Goal: Task Accomplishment & Management: Manage account settings

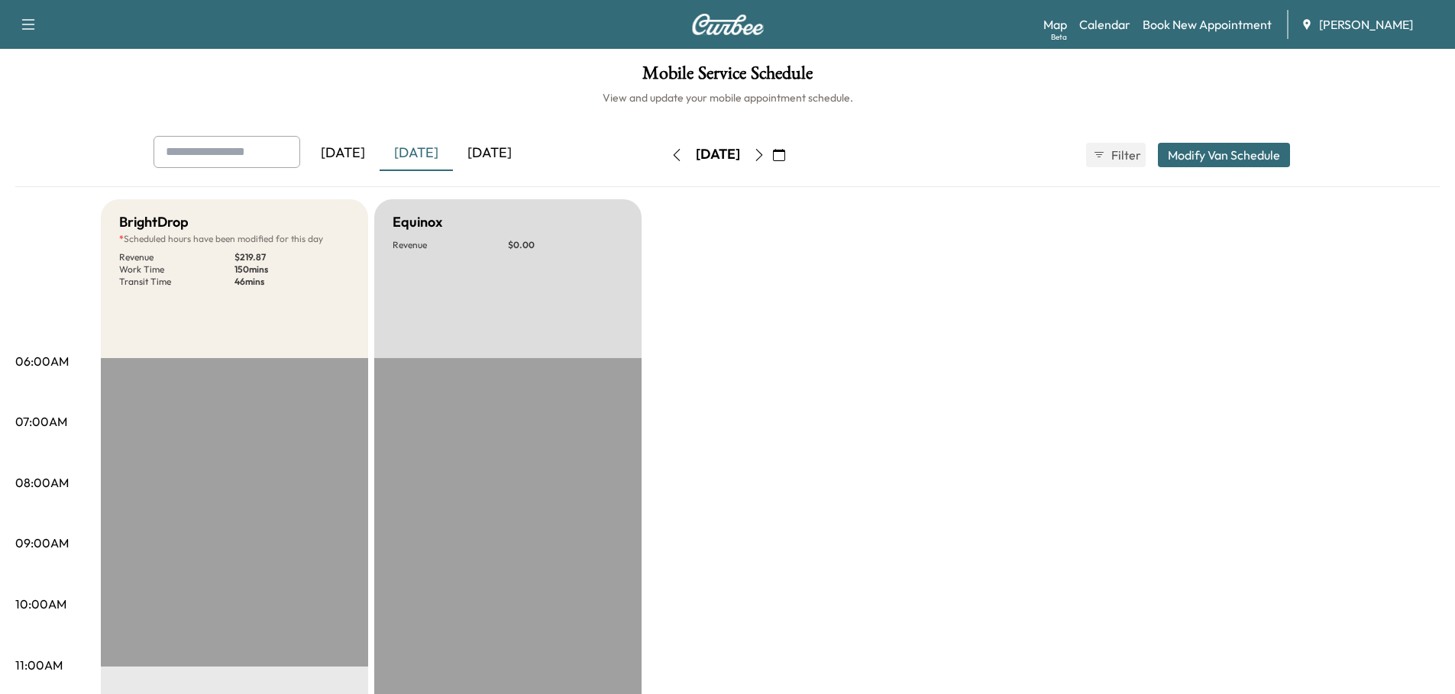
click at [766, 153] on icon "button" at bounding box center [759, 155] width 12 height 12
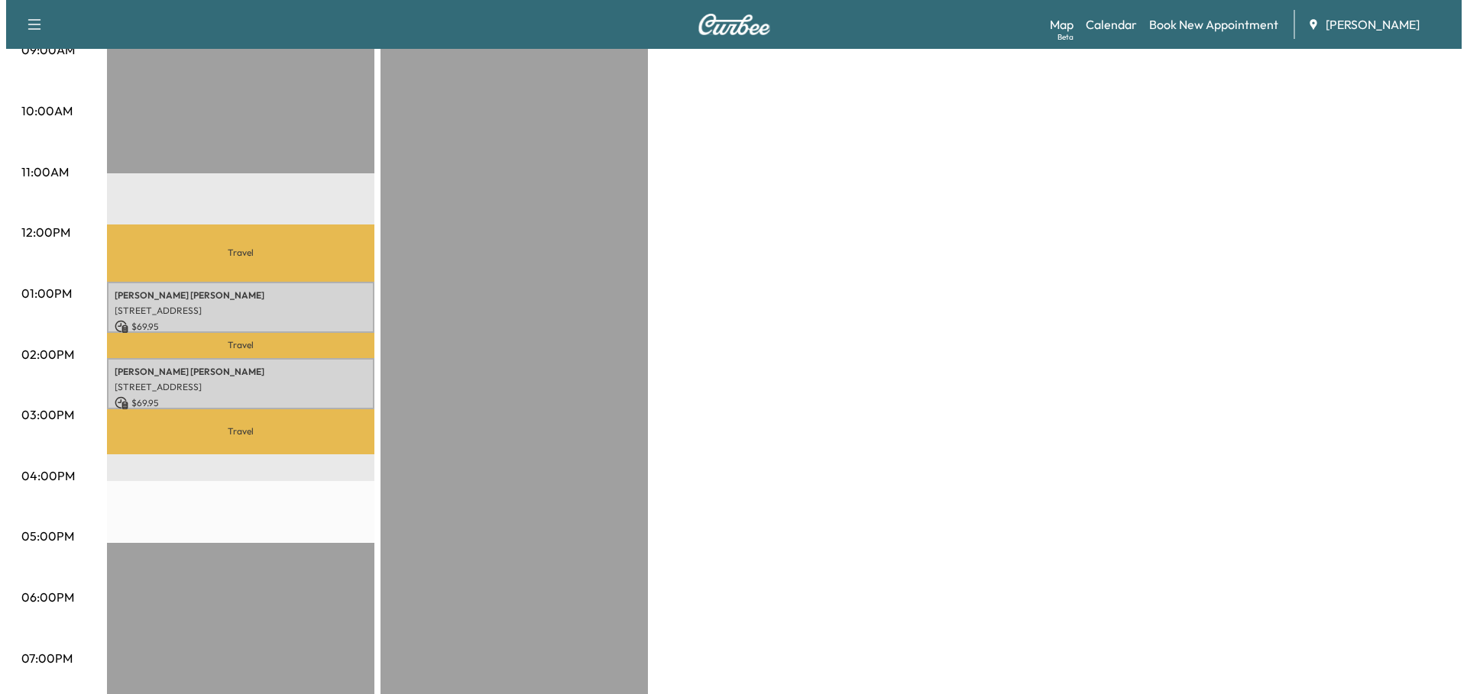
scroll to position [458, 0]
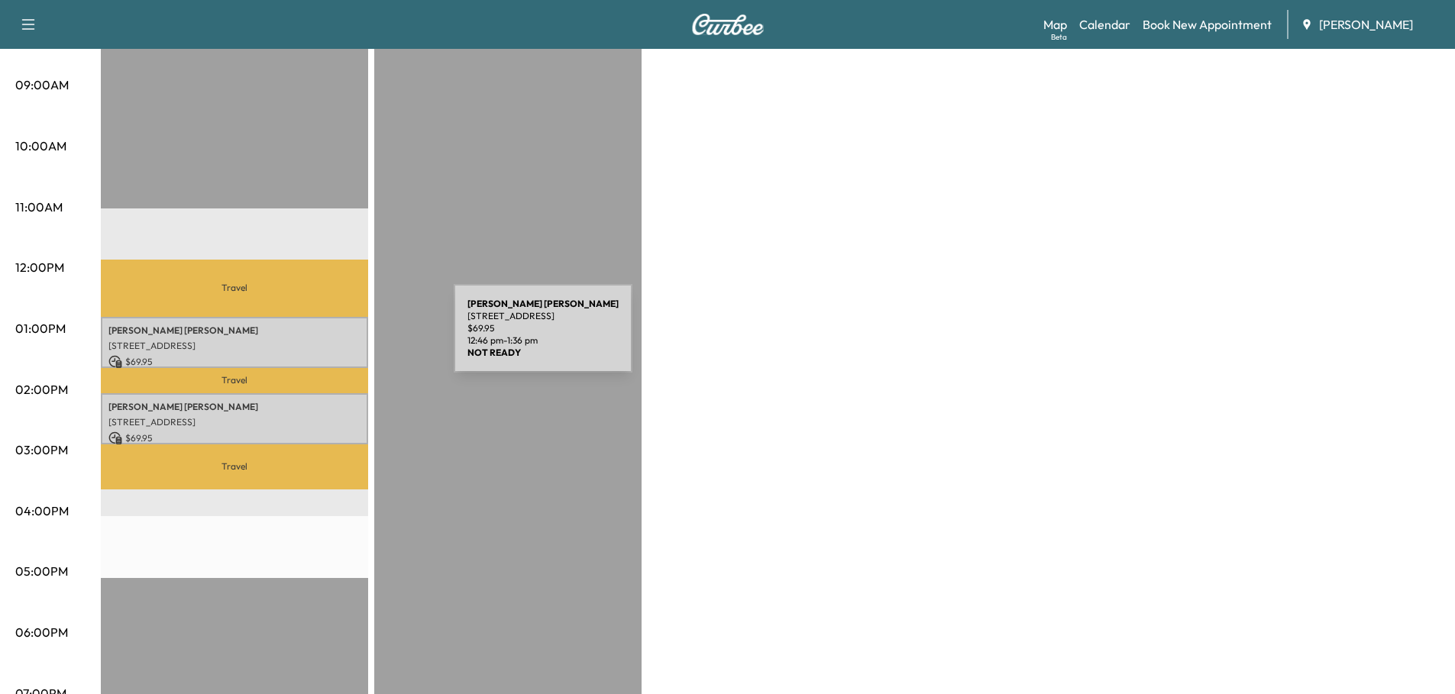
click at [339, 340] on p "[STREET_ADDRESS]" at bounding box center [234, 346] width 252 height 12
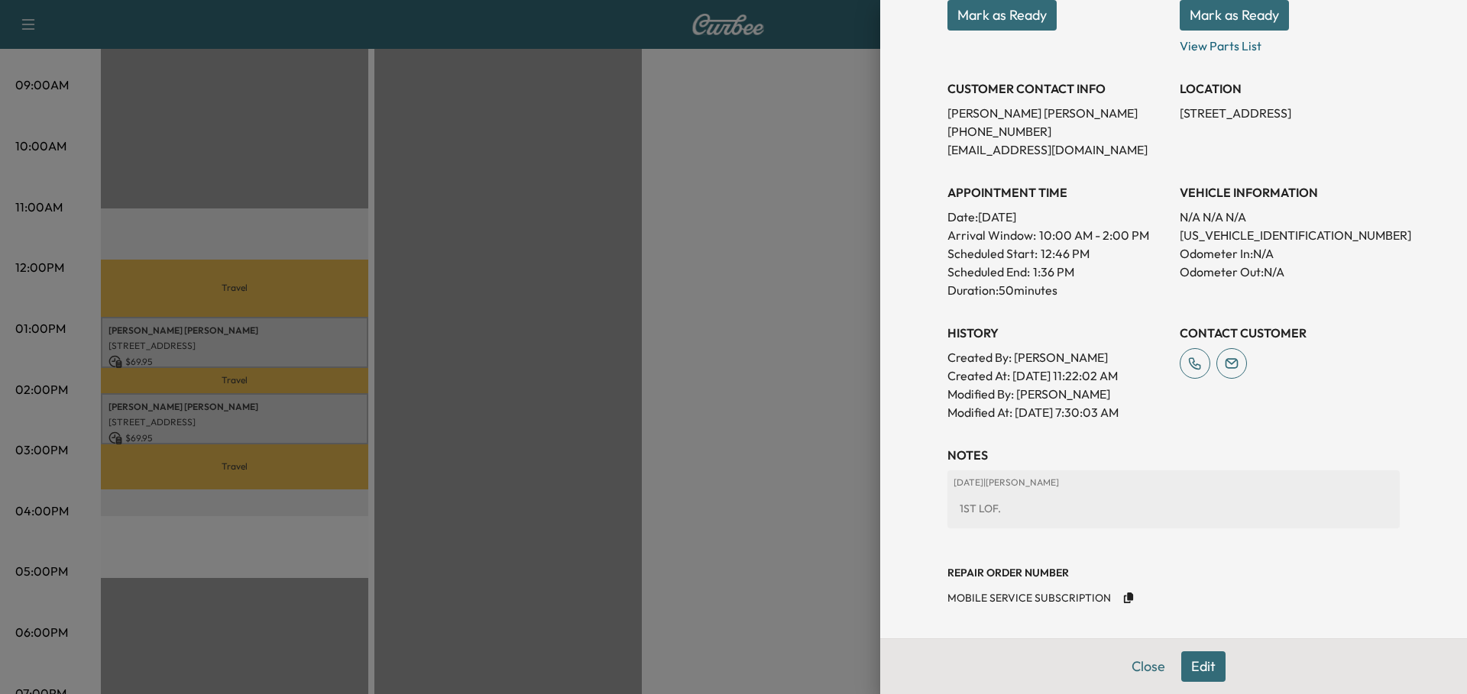
scroll to position [254, 0]
click at [1183, 238] on p "[US_VEHICLE_IDENTIFICATION_NUMBER]" at bounding box center [1290, 234] width 220 height 18
copy p "[US_VEHICLE_IDENTIFICATION_NUMBER]"
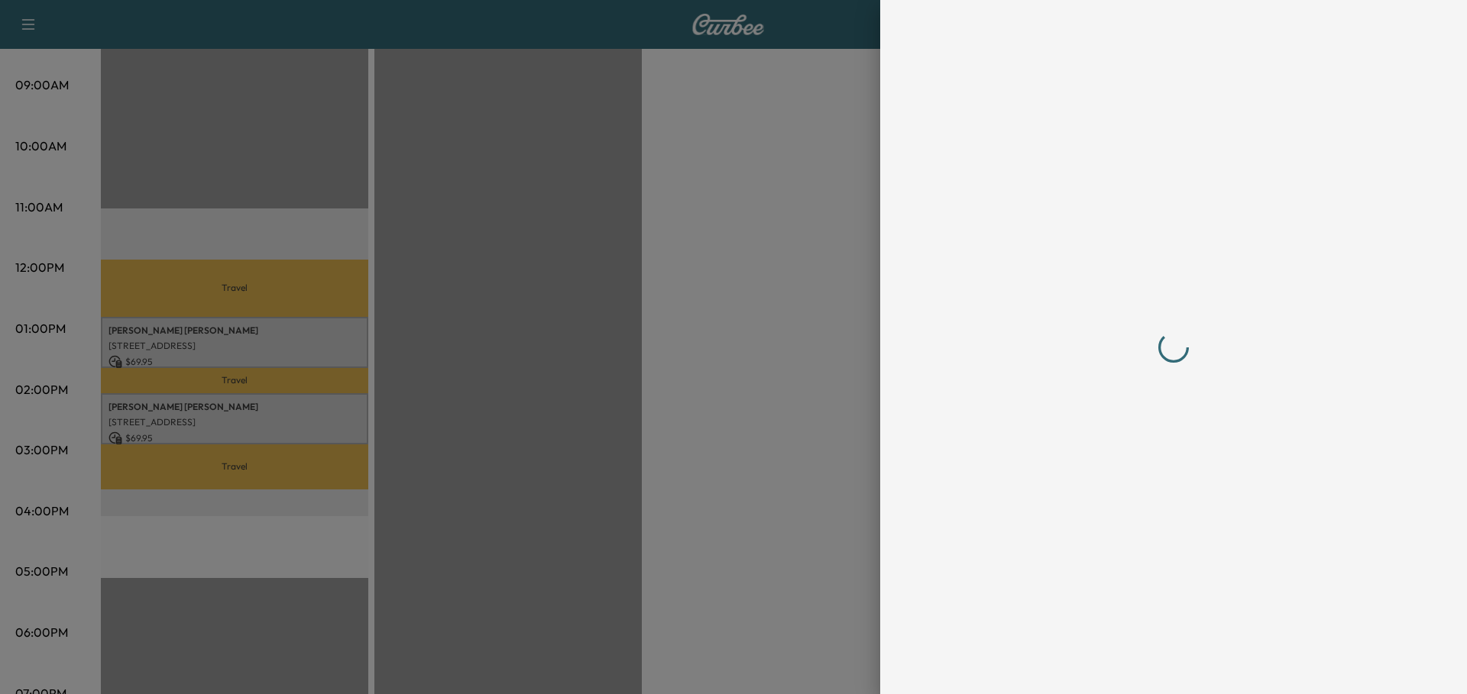
scroll to position [0, 0]
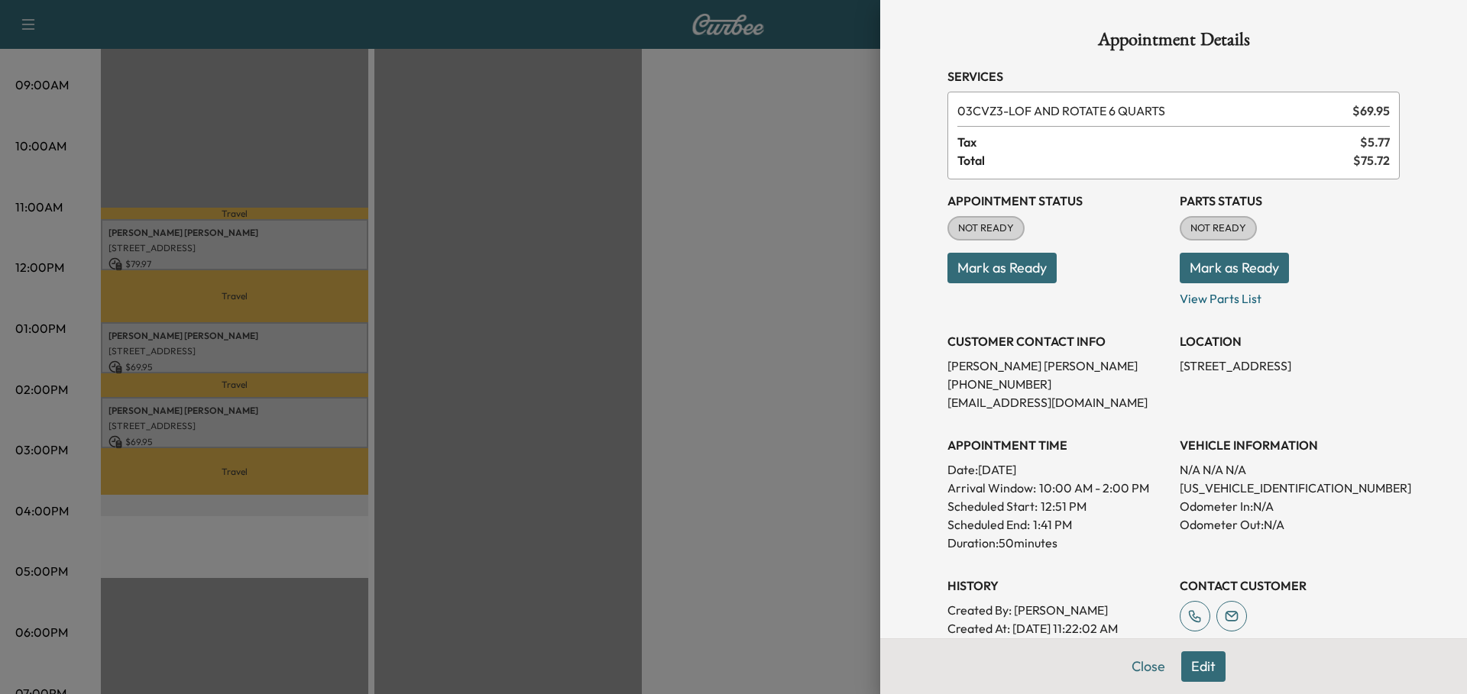
click at [531, 251] on div at bounding box center [733, 347] width 1467 height 694
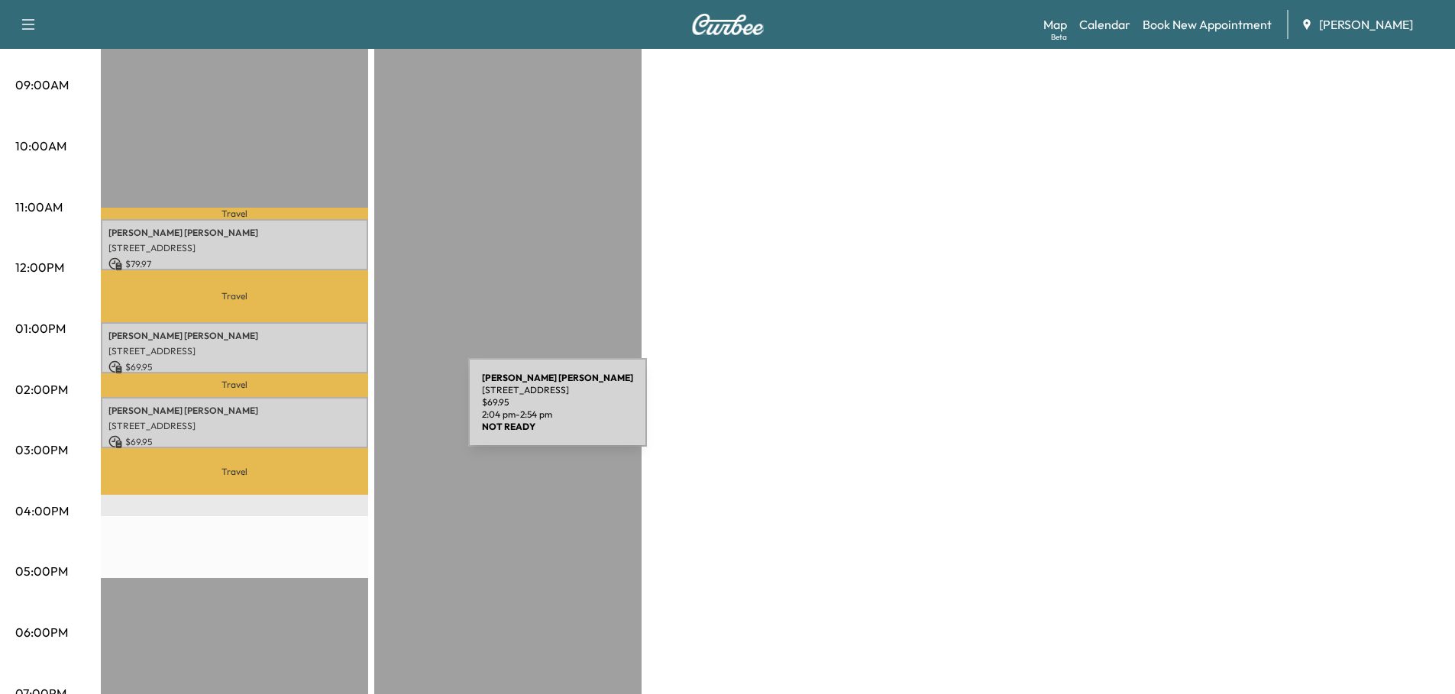
click at [354, 412] on div "[PERSON_NAME] [STREET_ADDRESS][PERSON_NAME] $ 69.95 2:04 pm - 2:54 pm" at bounding box center [234, 422] width 267 height 51
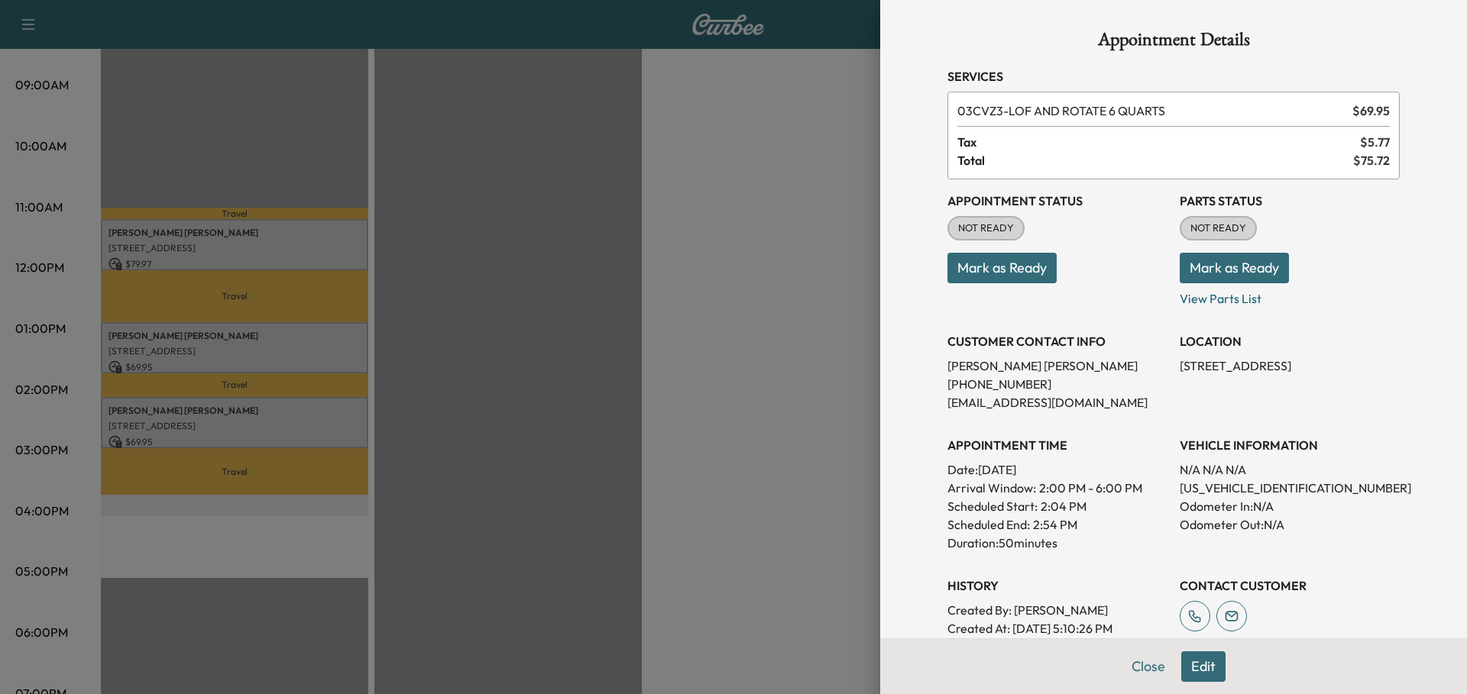
click at [1261, 489] on p "[US_VEHICLE_IDENTIFICATION_NUMBER]" at bounding box center [1290, 488] width 220 height 18
copy p "[US_VEHICLE_IDENTIFICATION_NUMBER]"
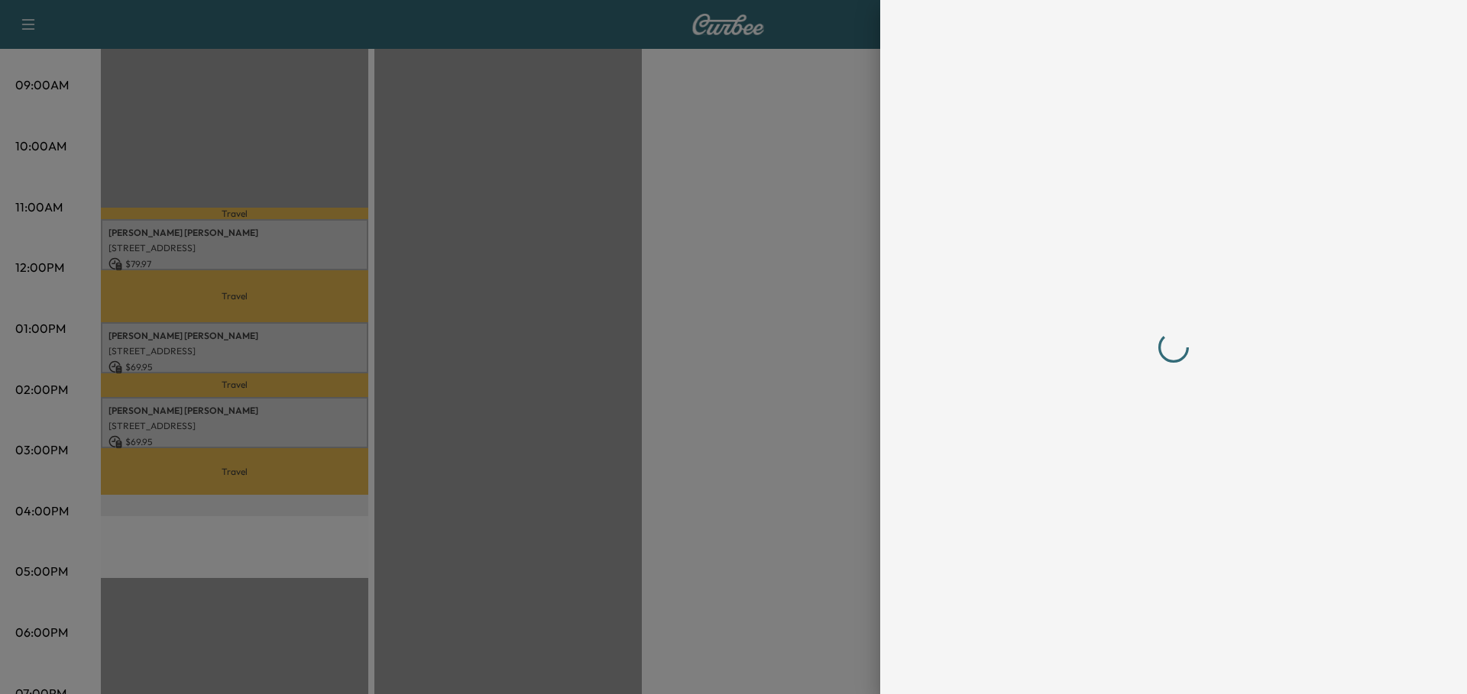
click at [779, 231] on div at bounding box center [733, 347] width 1467 height 694
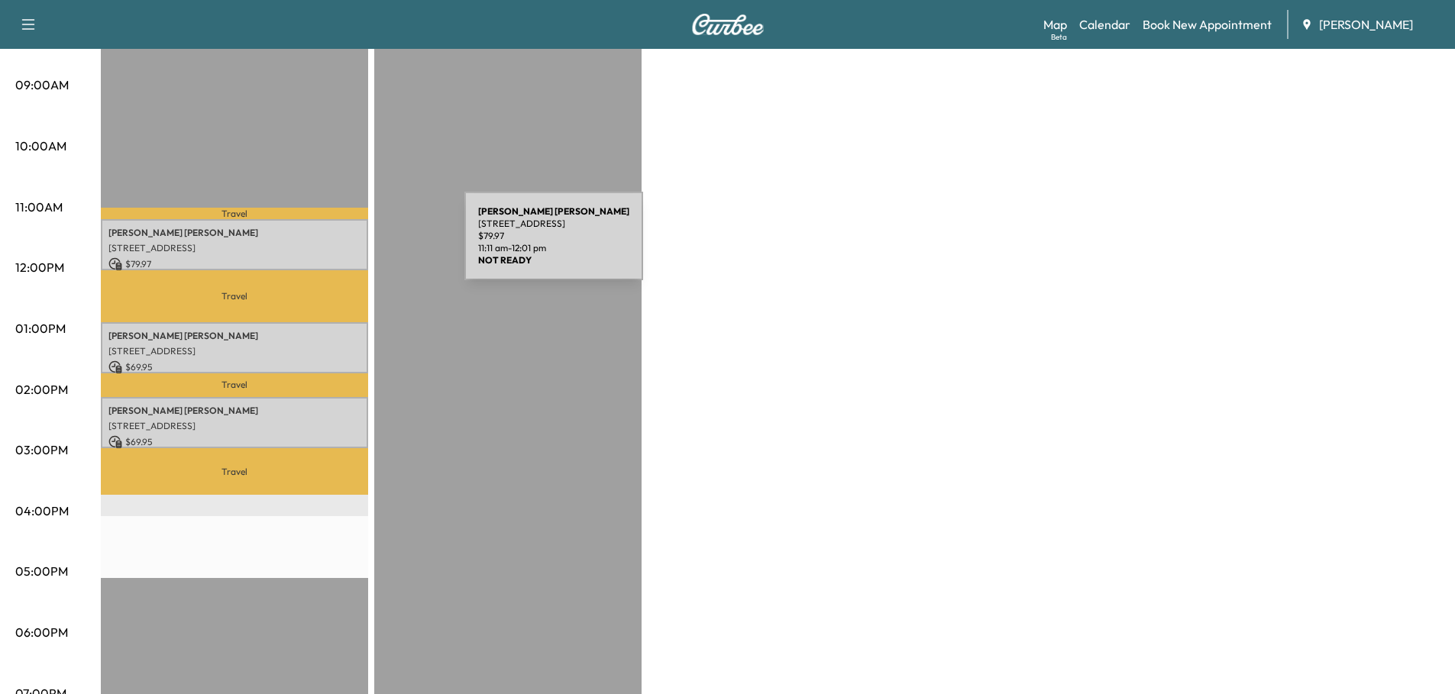
click at [350, 245] on p "[STREET_ADDRESS]" at bounding box center [234, 248] width 252 height 12
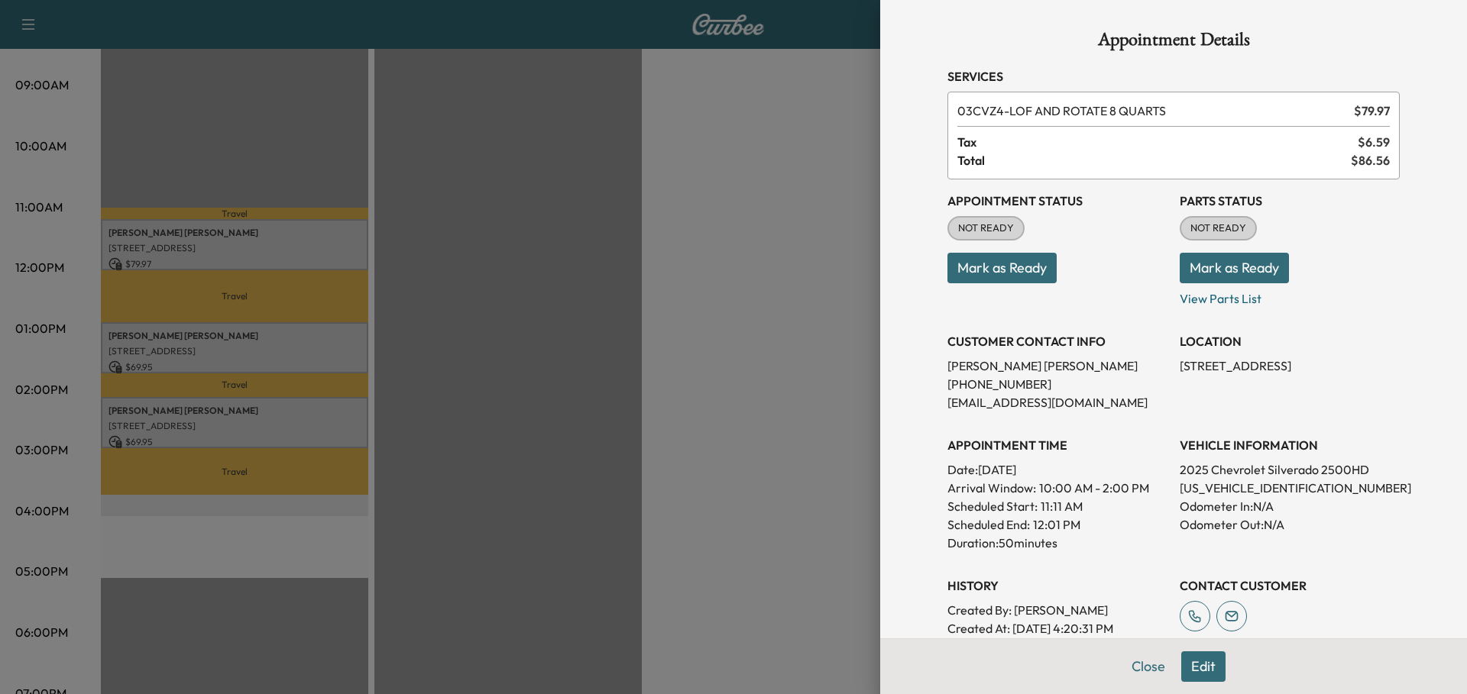
click at [1194, 268] on button "Mark as Ready" at bounding box center [1234, 268] width 109 height 31
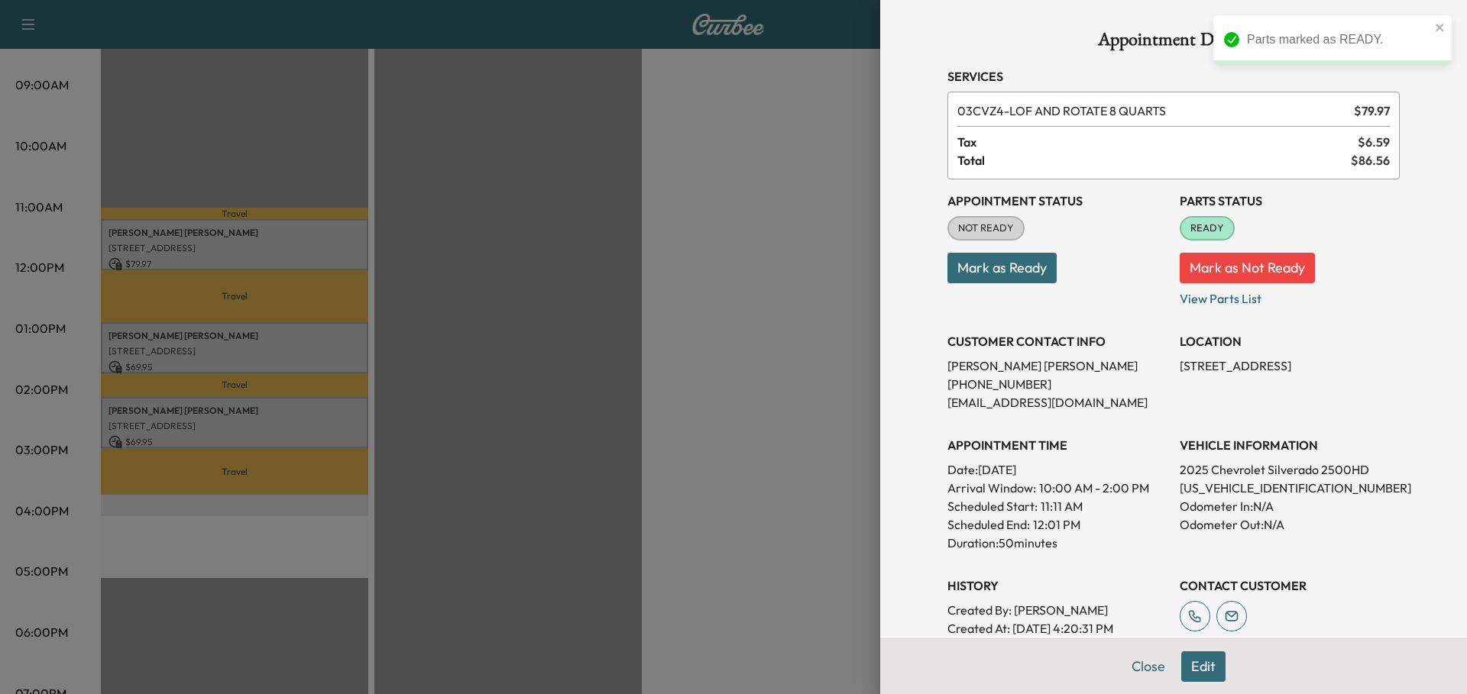
click at [975, 270] on button "Mark as Ready" at bounding box center [1001, 268] width 109 height 31
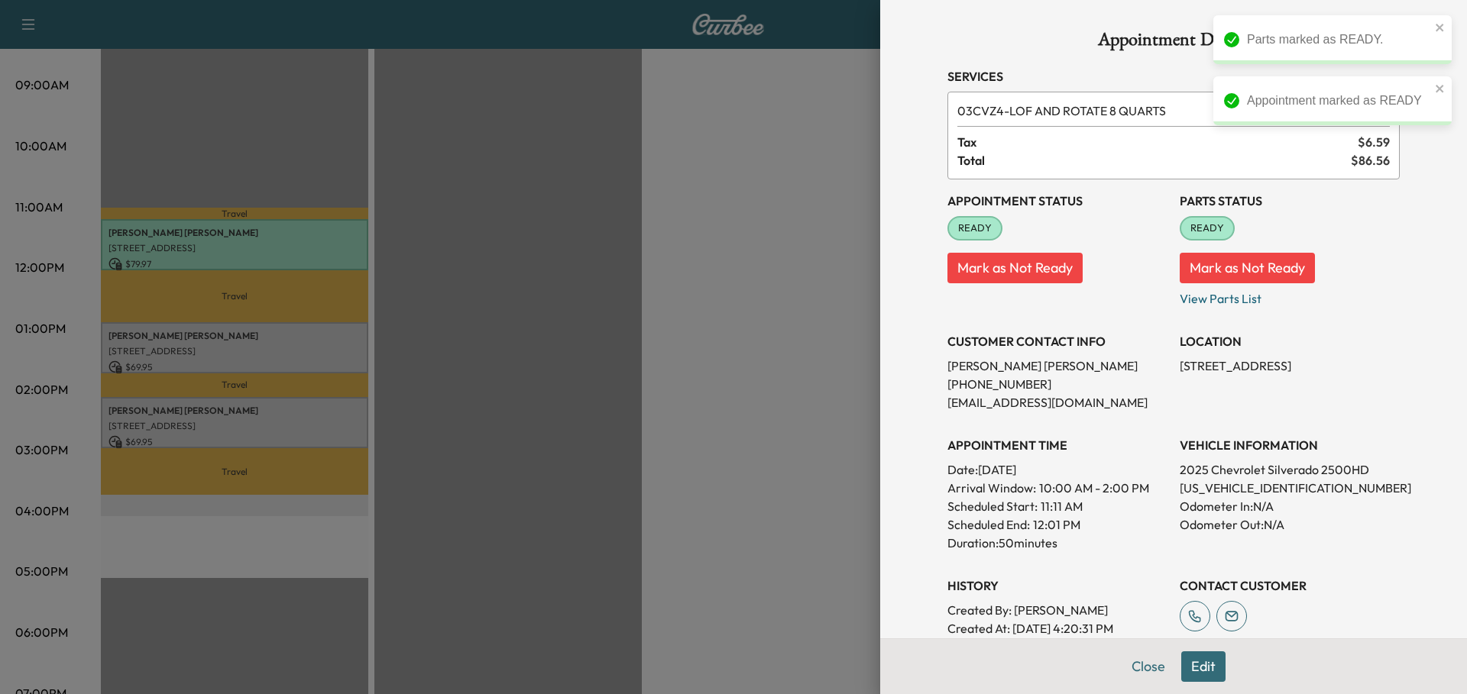
click at [326, 342] on div at bounding box center [733, 347] width 1467 height 694
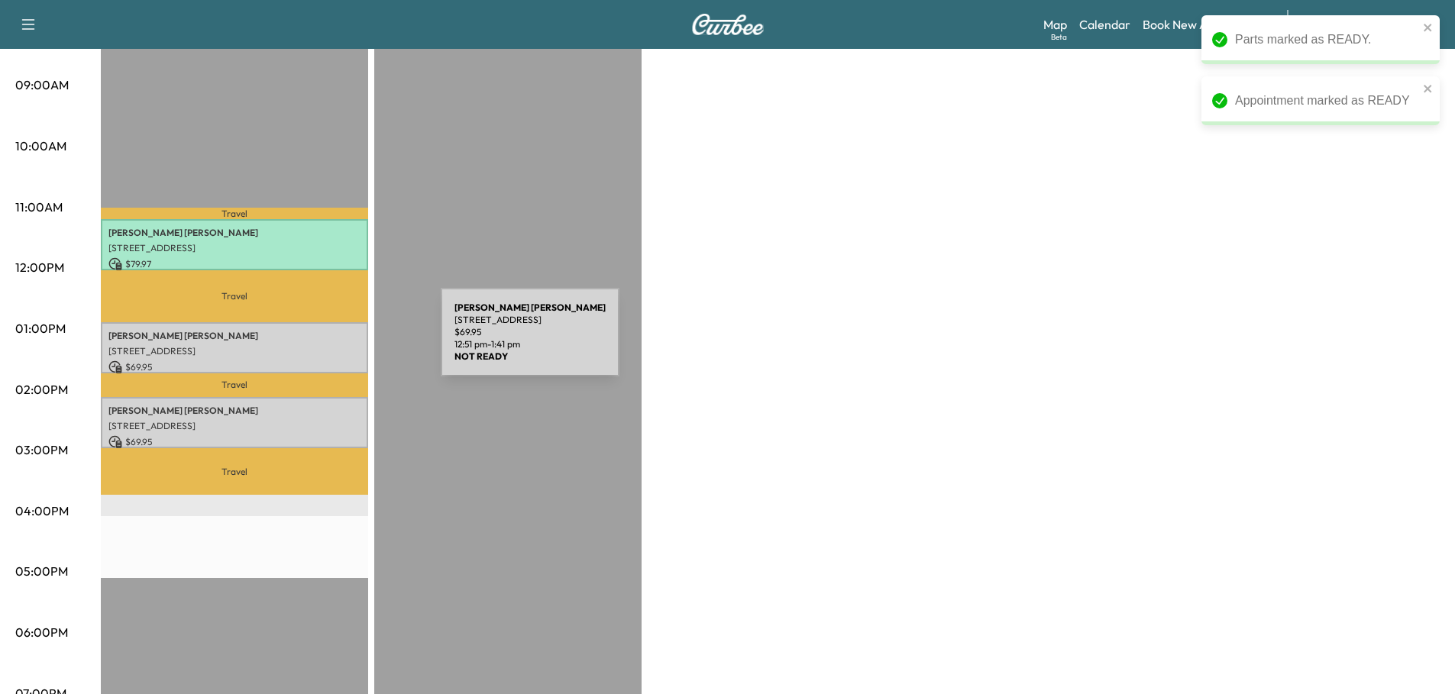
click at [326, 345] on p "[STREET_ADDRESS]" at bounding box center [234, 351] width 252 height 12
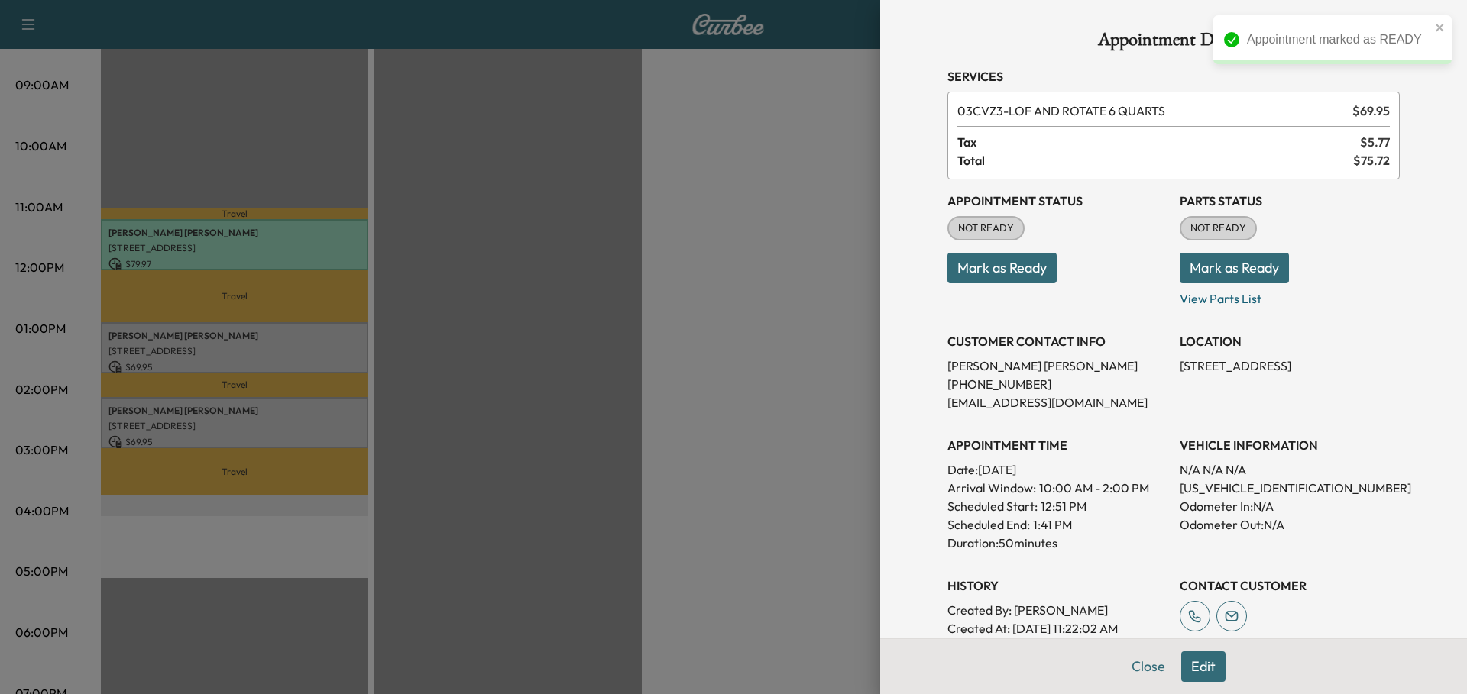
click at [1242, 264] on button "Mark as Ready" at bounding box center [1234, 268] width 109 height 31
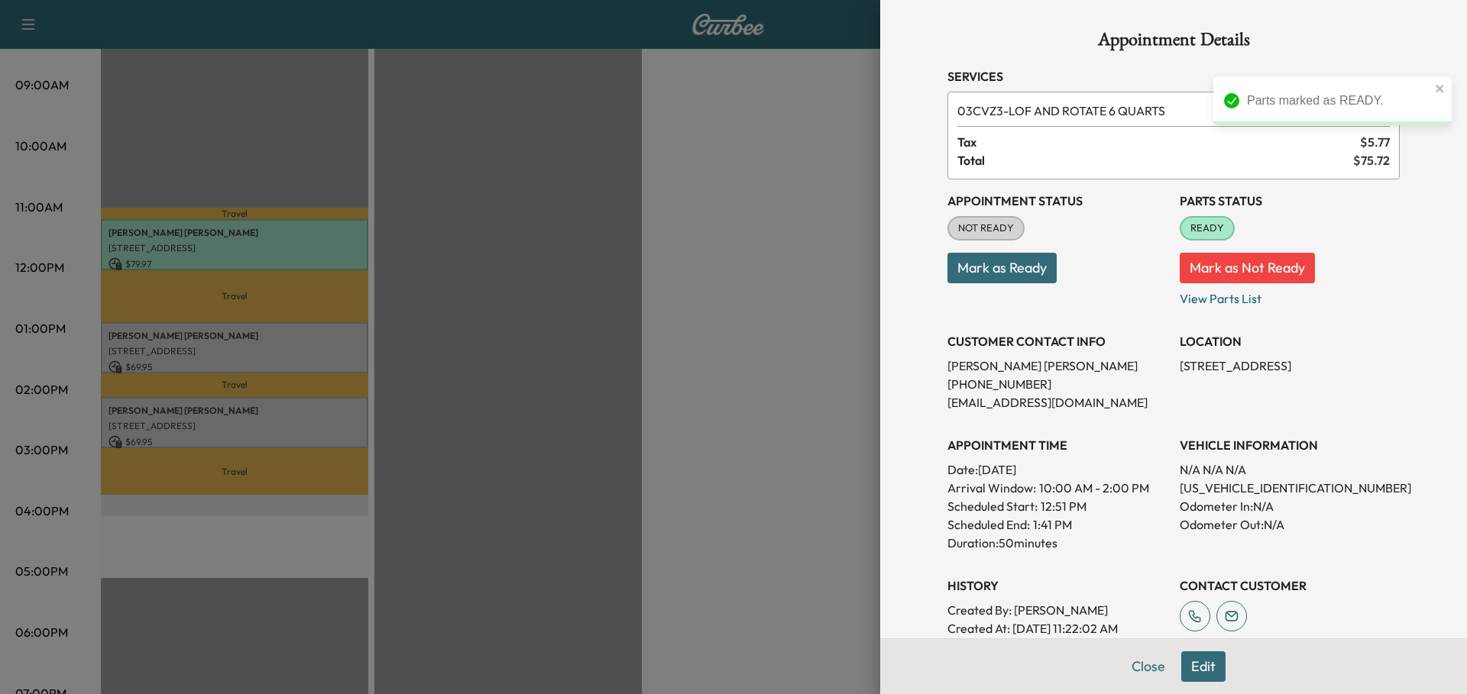
click at [991, 270] on button "Mark as Ready" at bounding box center [1001, 268] width 109 height 31
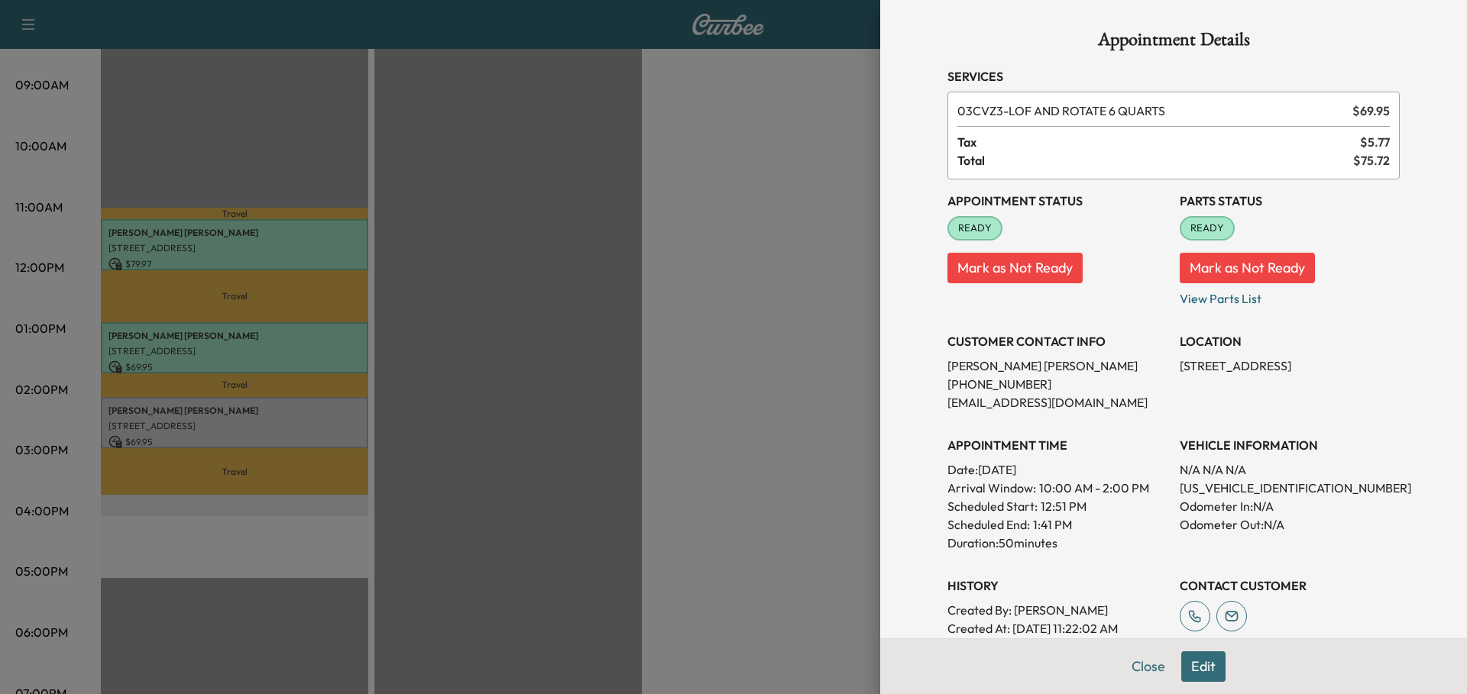
click at [338, 416] on div at bounding box center [733, 347] width 1467 height 694
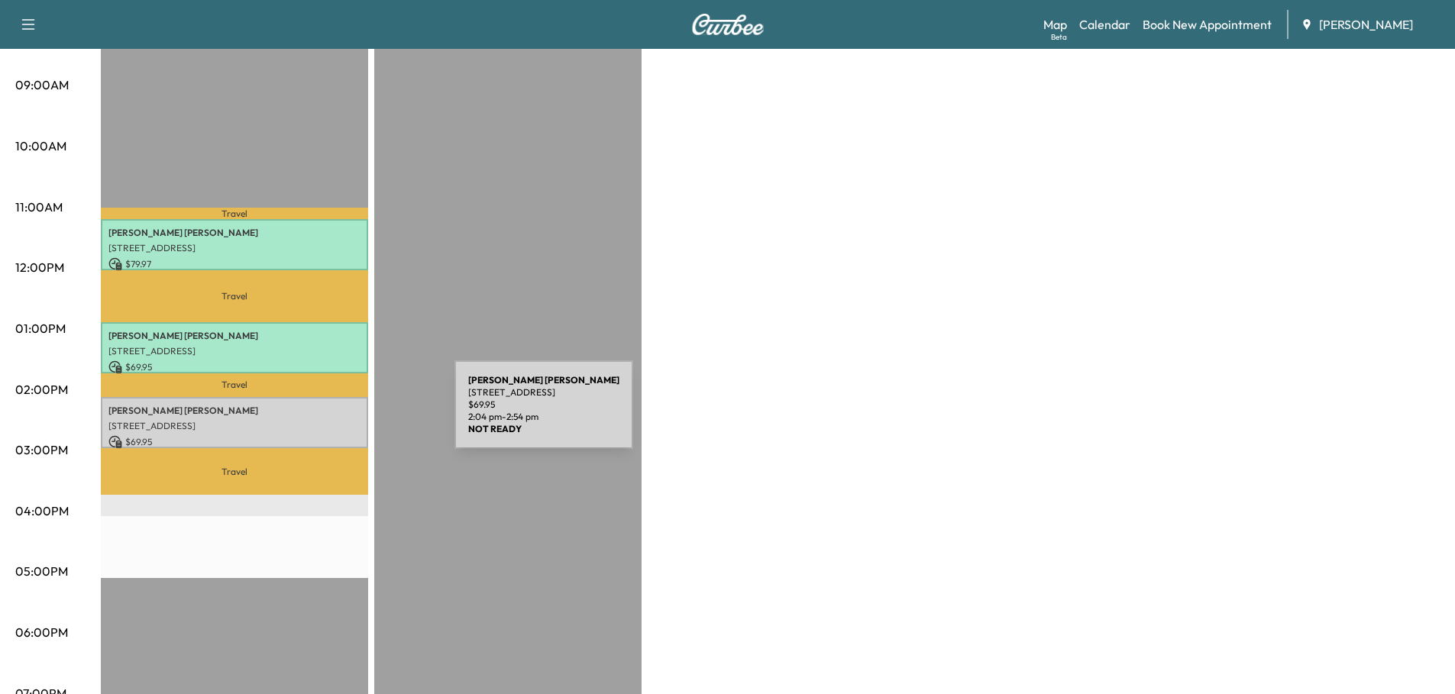
click at [340, 420] on p "[STREET_ADDRESS]" at bounding box center [234, 426] width 252 height 12
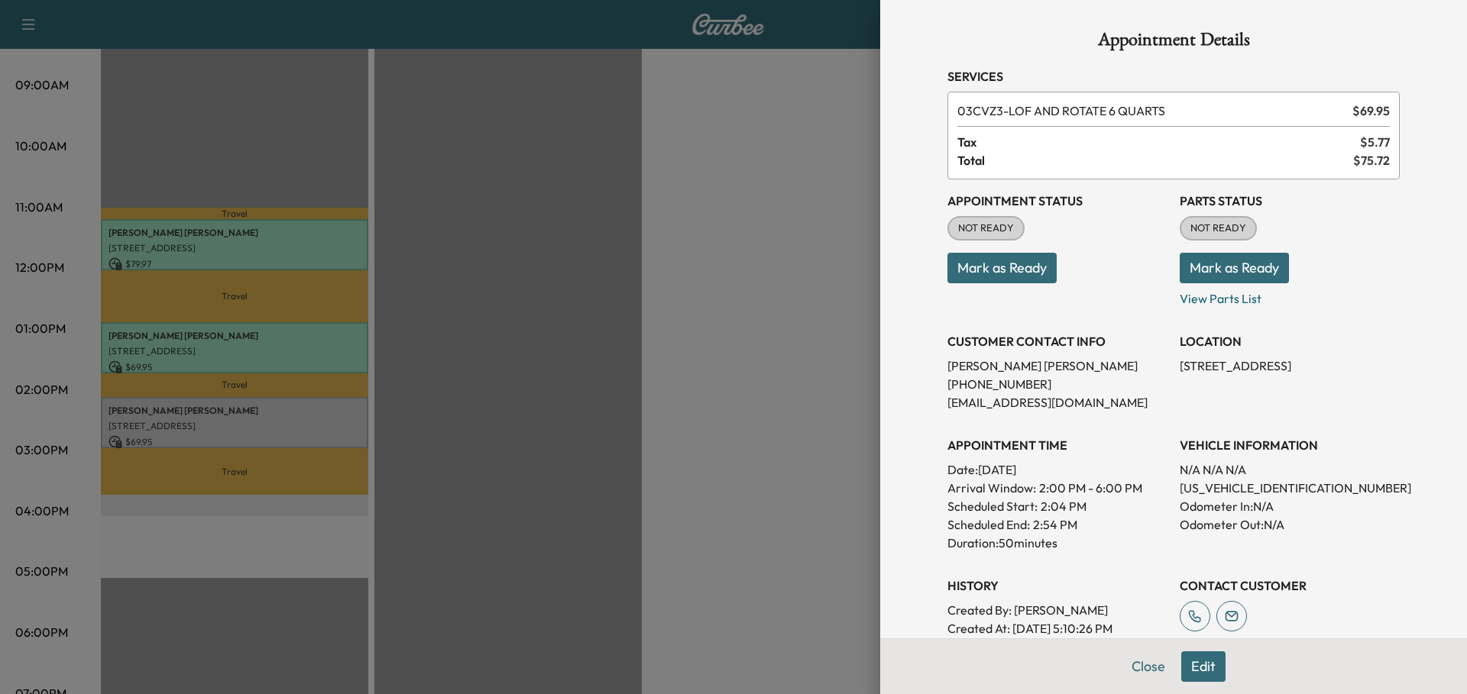
click at [1248, 269] on button "Mark as Ready" at bounding box center [1234, 268] width 109 height 31
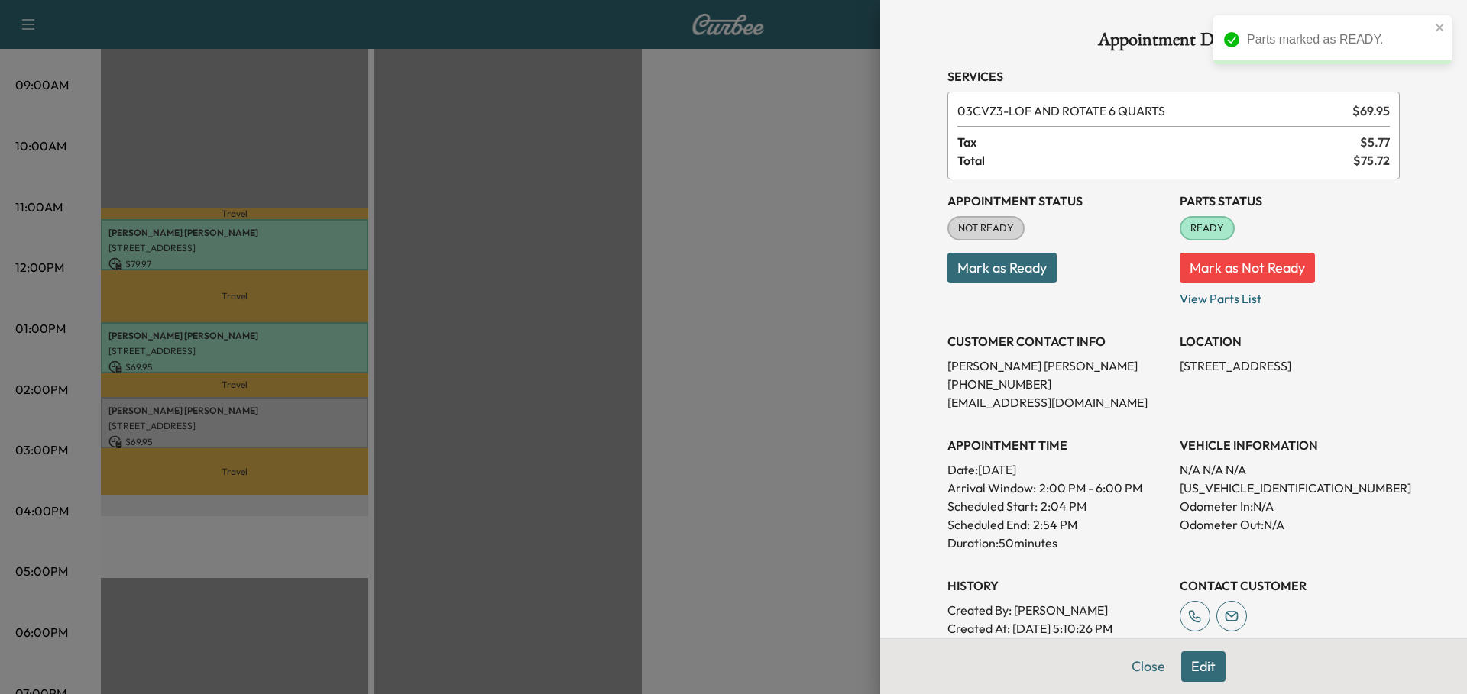
click at [998, 274] on button "Mark as Ready" at bounding box center [1001, 268] width 109 height 31
